Goal: Task Accomplishment & Management: Manage account settings

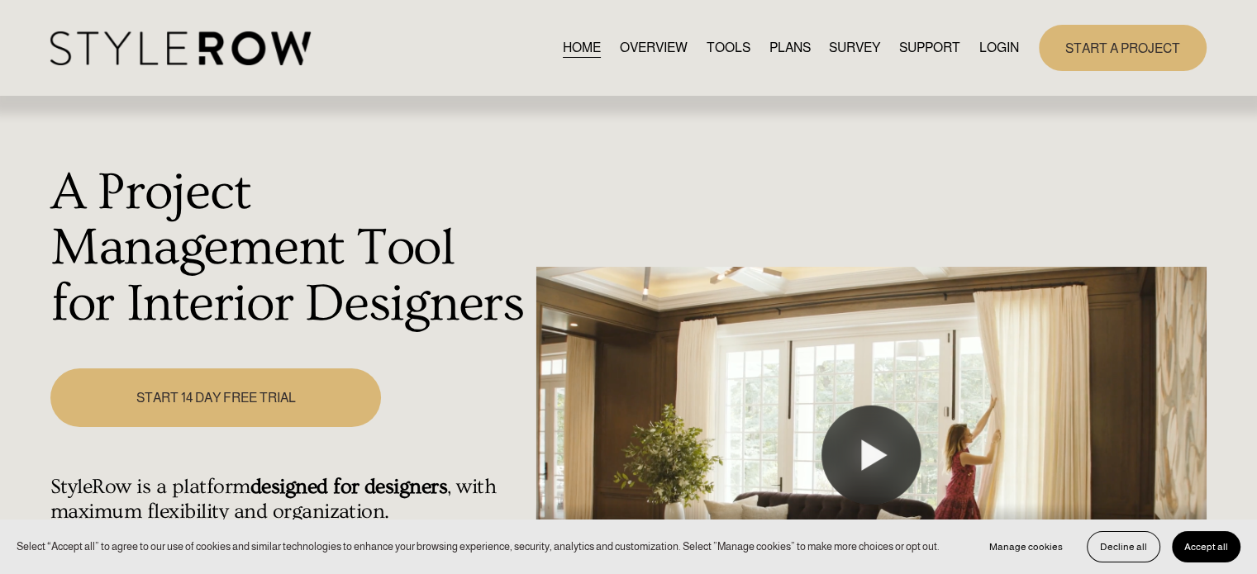
click at [991, 44] on link "LOGIN" at bounding box center [999, 47] width 40 height 22
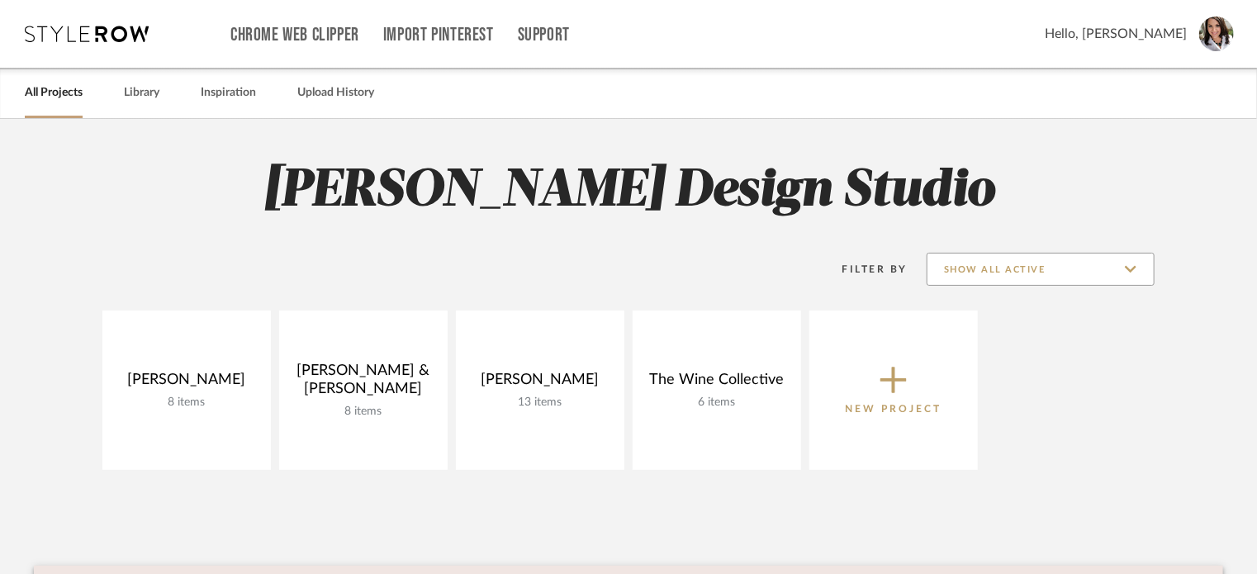
click at [1126, 271] on input "Show All Active" at bounding box center [1041, 269] width 228 height 33
click at [1001, 354] on span "Archived" at bounding box center [1043, 351] width 196 height 14
type input "Archived"
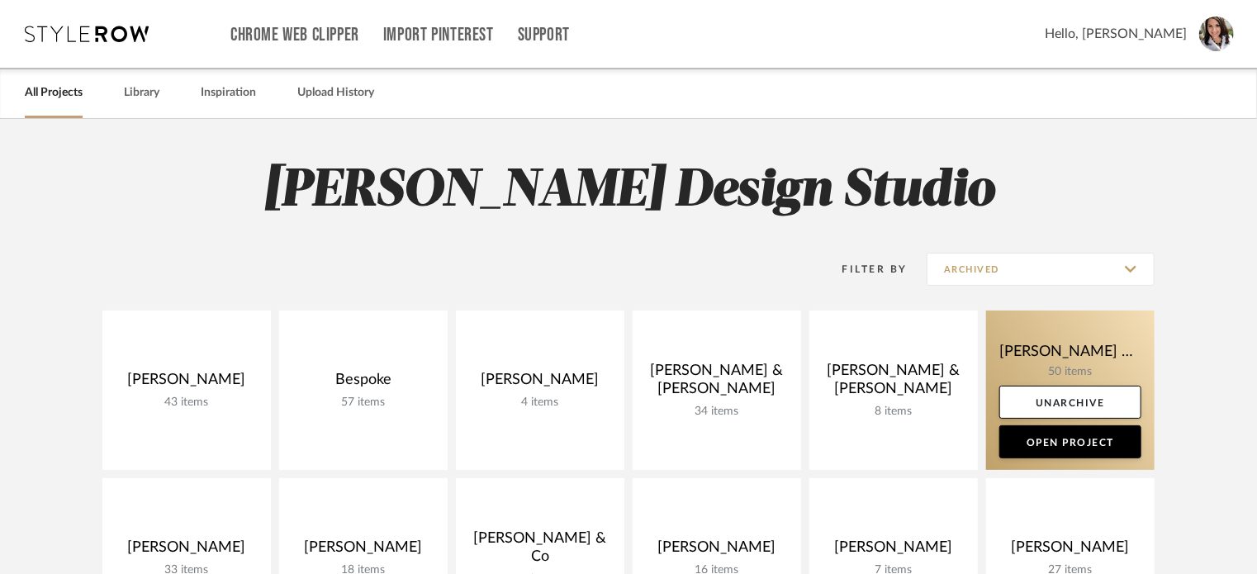
click at [1000, 320] on link at bounding box center [1070, 390] width 169 height 159
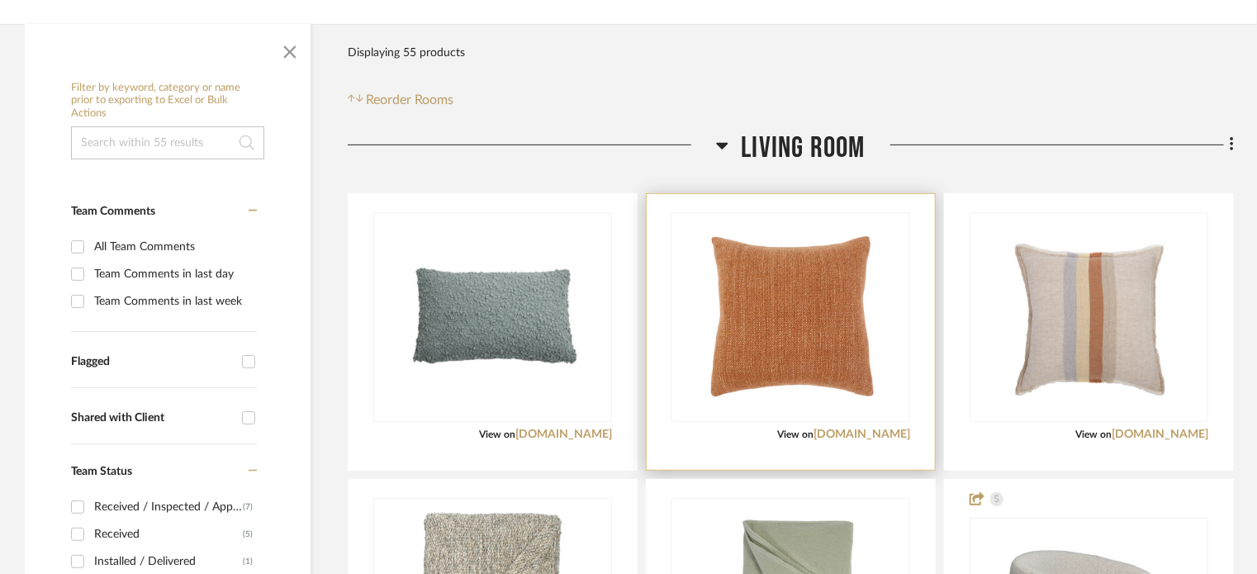
scroll to position [330, 0]
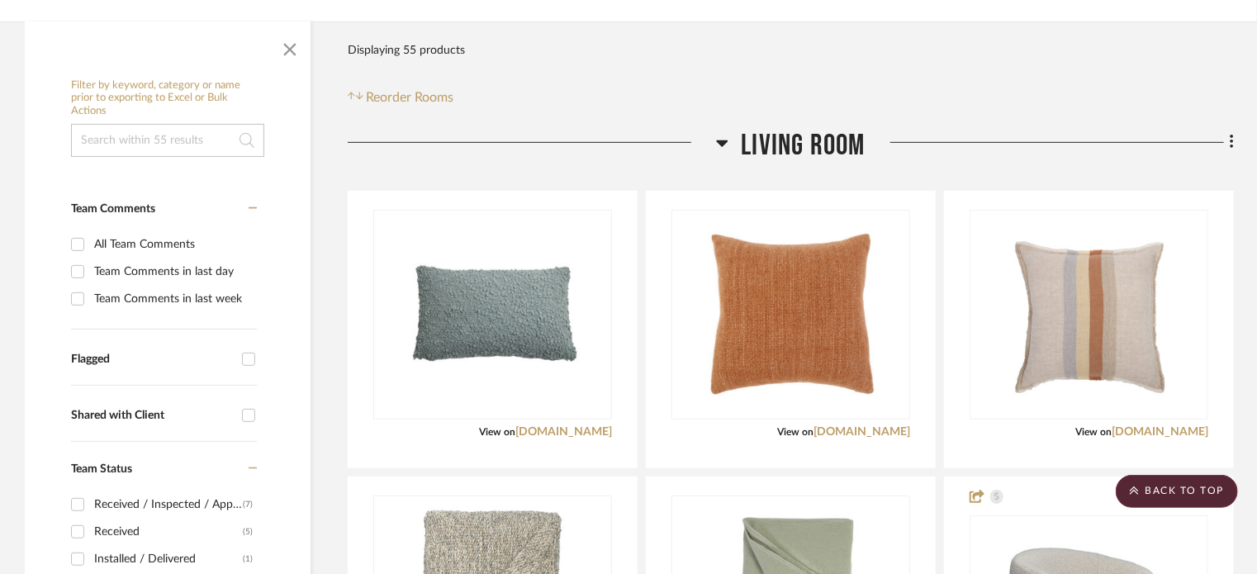
click at [720, 133] on icon at bounding box center [722, 143] width 12 height 20
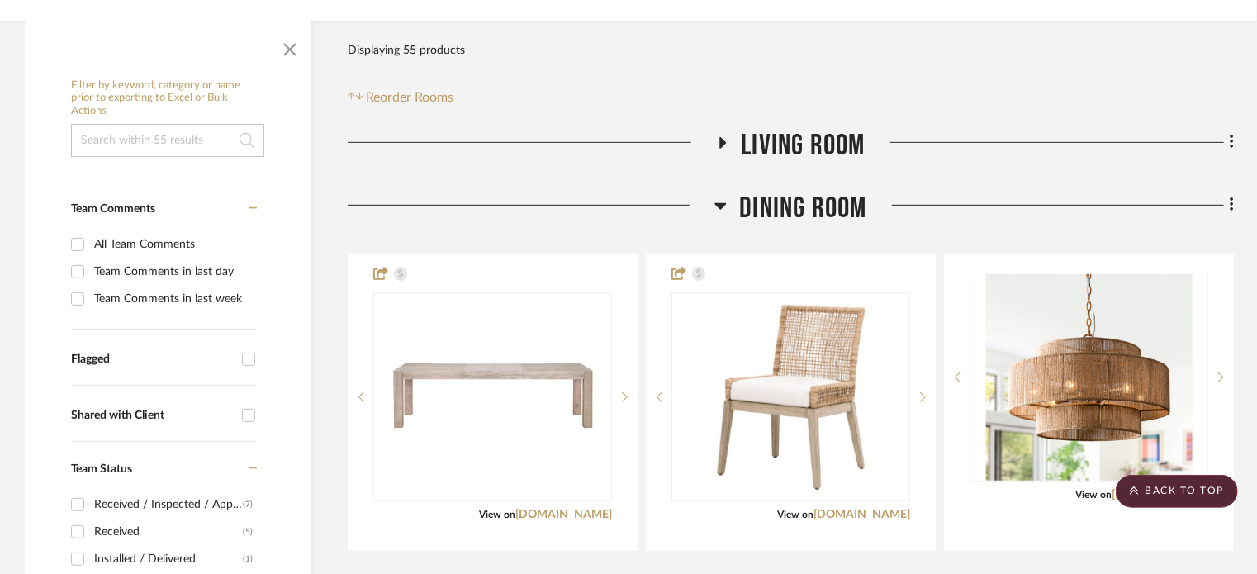
click at [720, 203] on icon at bounding box center [721, 206] width 12 height 7
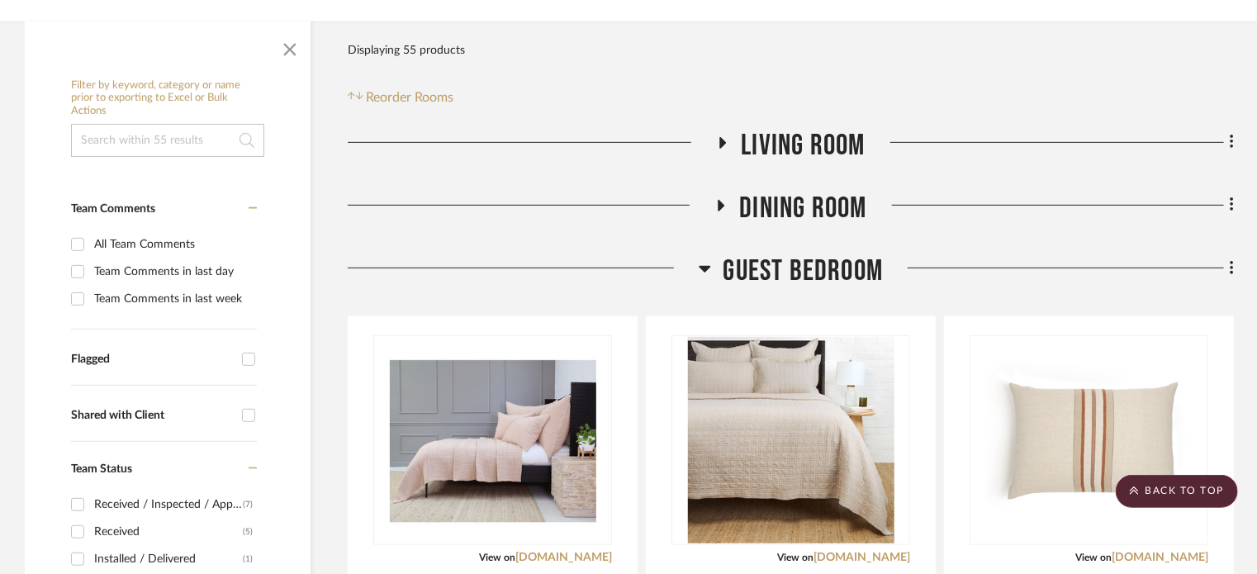
click at [711, 254] on h3 "Guest Bedroom" at bounding box center [791, 272] width 185 height 36
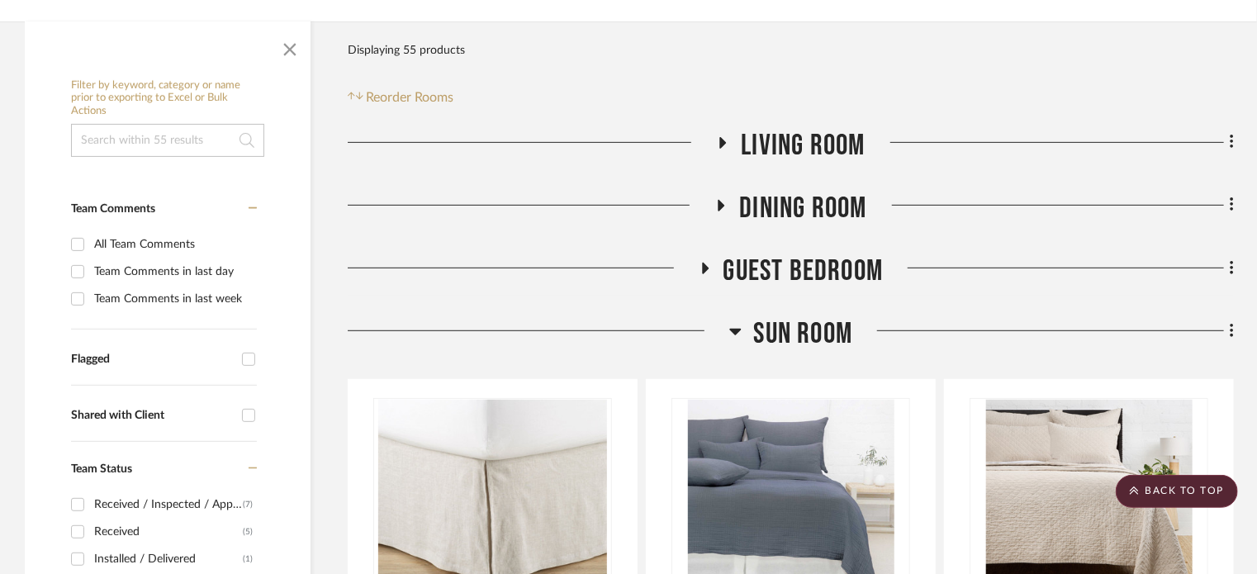
click at [730, 329] on icon at bounding box center [736, 332] width 12 height 7
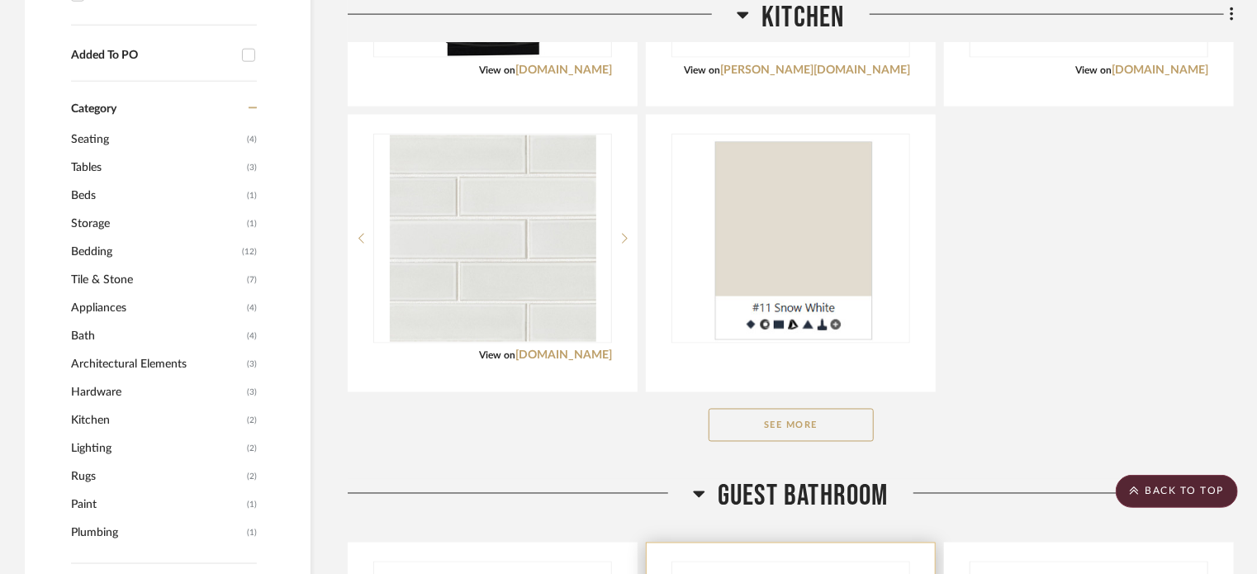
scroll to position [1239, 0]
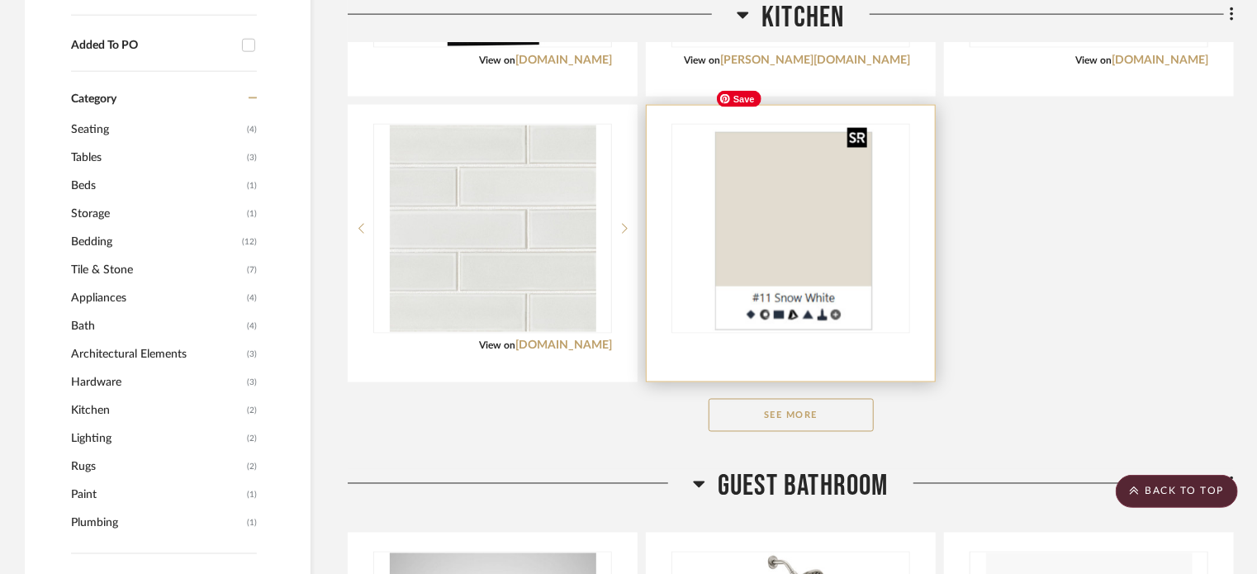
click at [849, 197] on img "0" at bounding box center [791, 229] width 165 height 207
click at [816, 178] on img "0" at bounding box center [791, 229] width 165 height 207
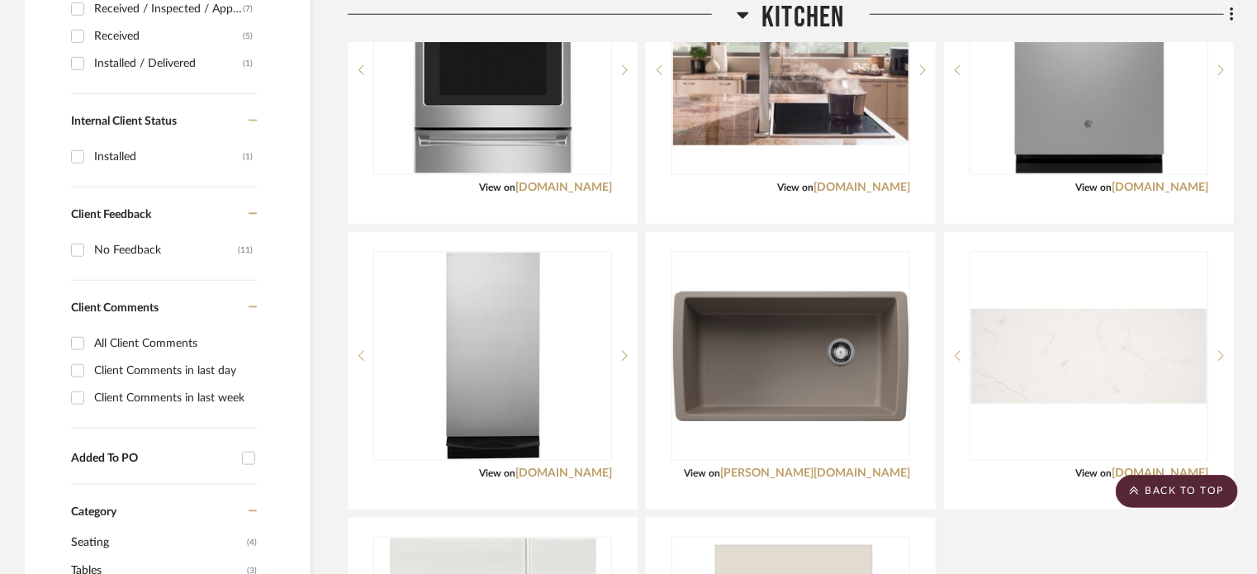
scroll to position [0, 0]
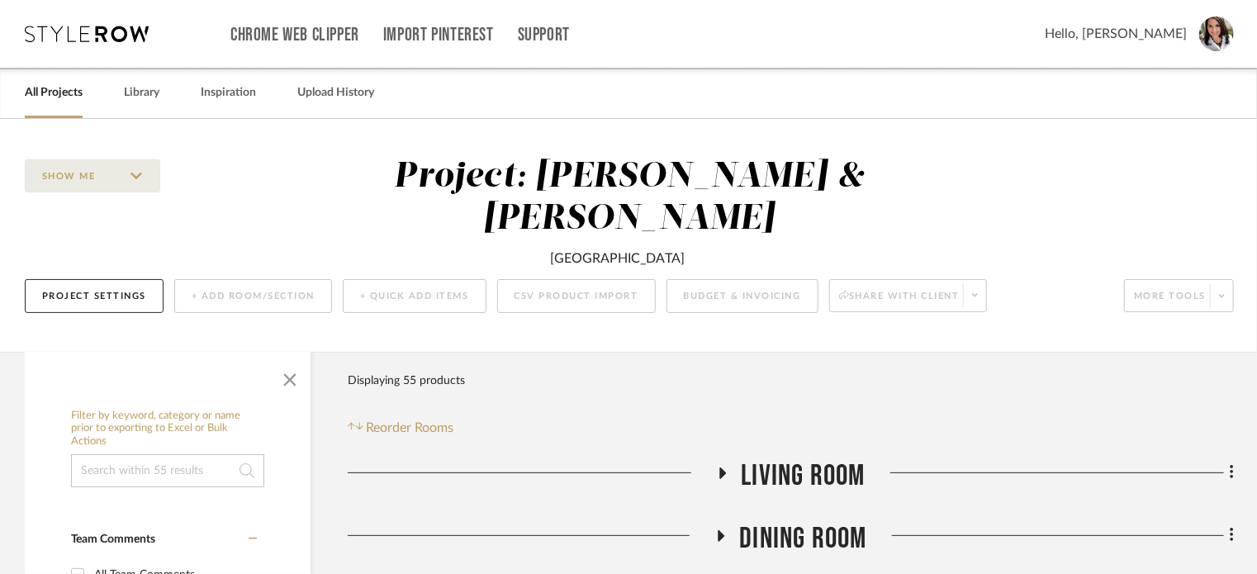
click at [1137, 31] on span "Hello, Lisa" at bounding box center [1116, 34] width 142 height 20
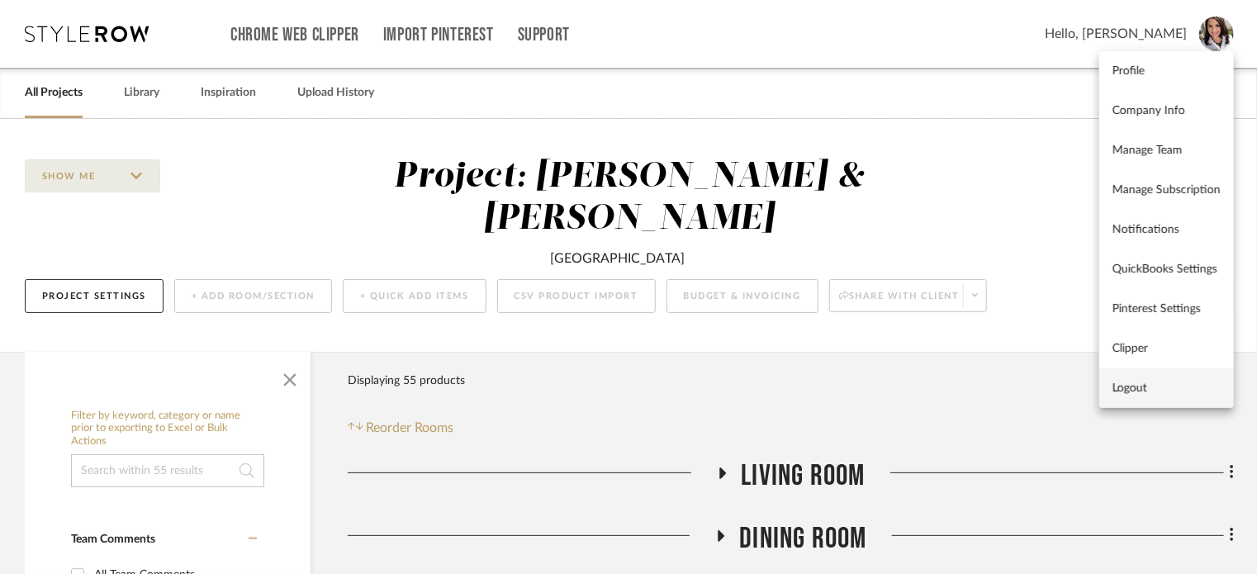
click at [1137, 398] on button "Logout" at bounding box center [1167, 388] width 135 height 40
